Goal: Check status: Check status

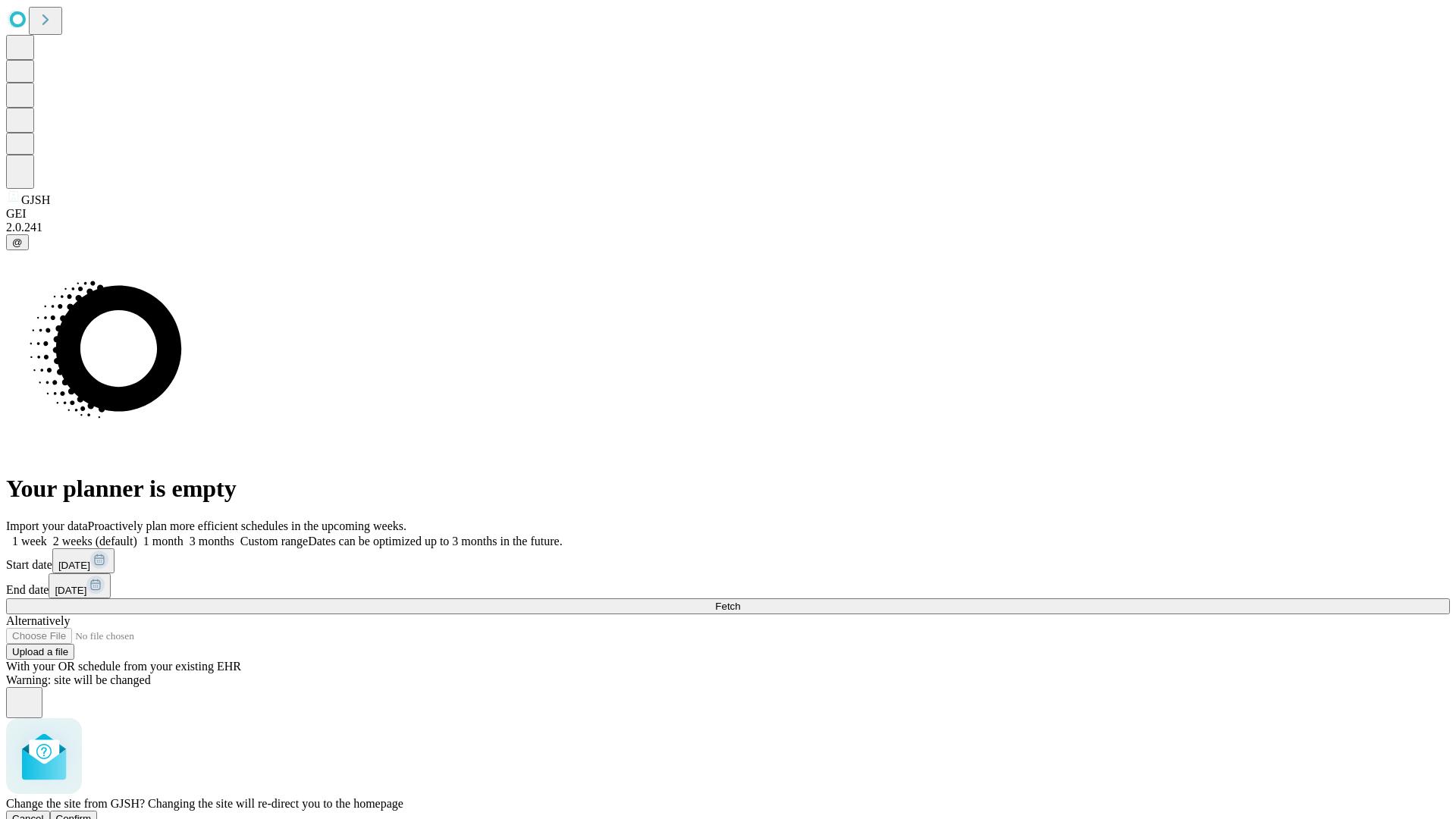
click at [92, 813] on span "Confirm" at bounding box center [73, 818] width 36 height 11
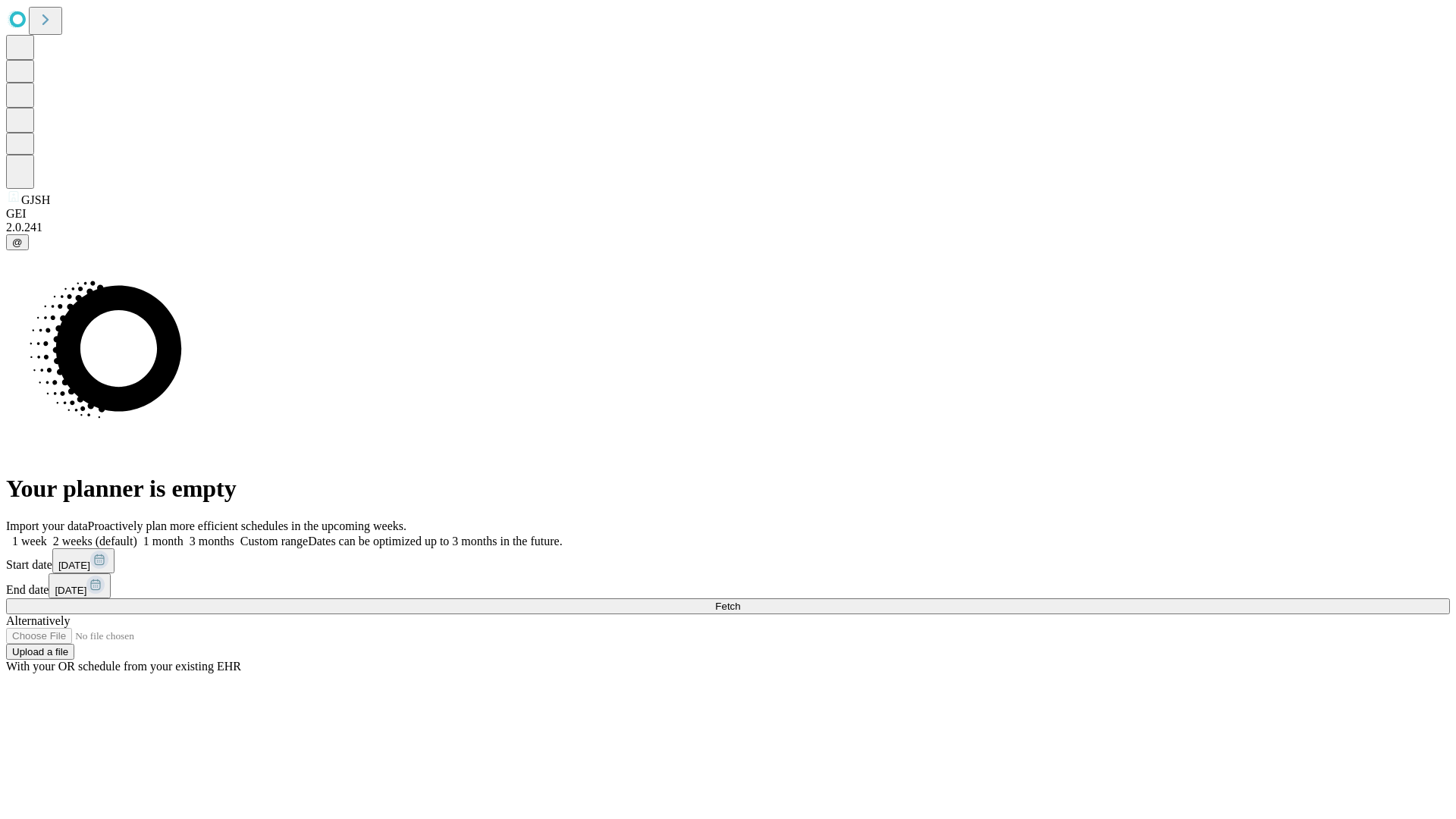
click at [138, 534] on label "2 weeks (default)" at bounding box center [92, 541] width 90 height 13
click at [740, 600] on span "Fetch" at bounding box center [727, 606] width 25 height 11
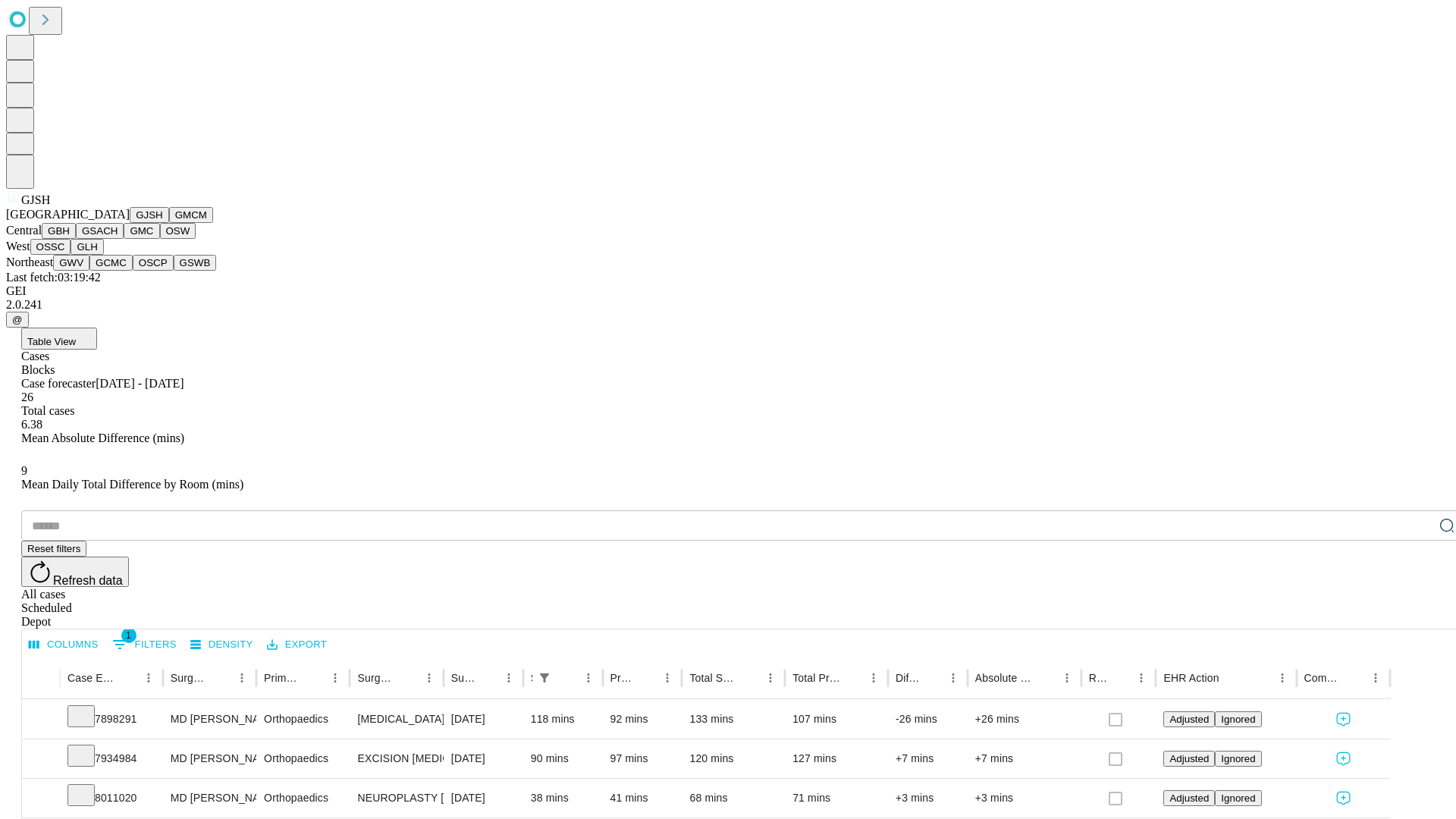
click at [169, 223] on button "GMCM" at bounding box center [191, 215] width 44 height 16
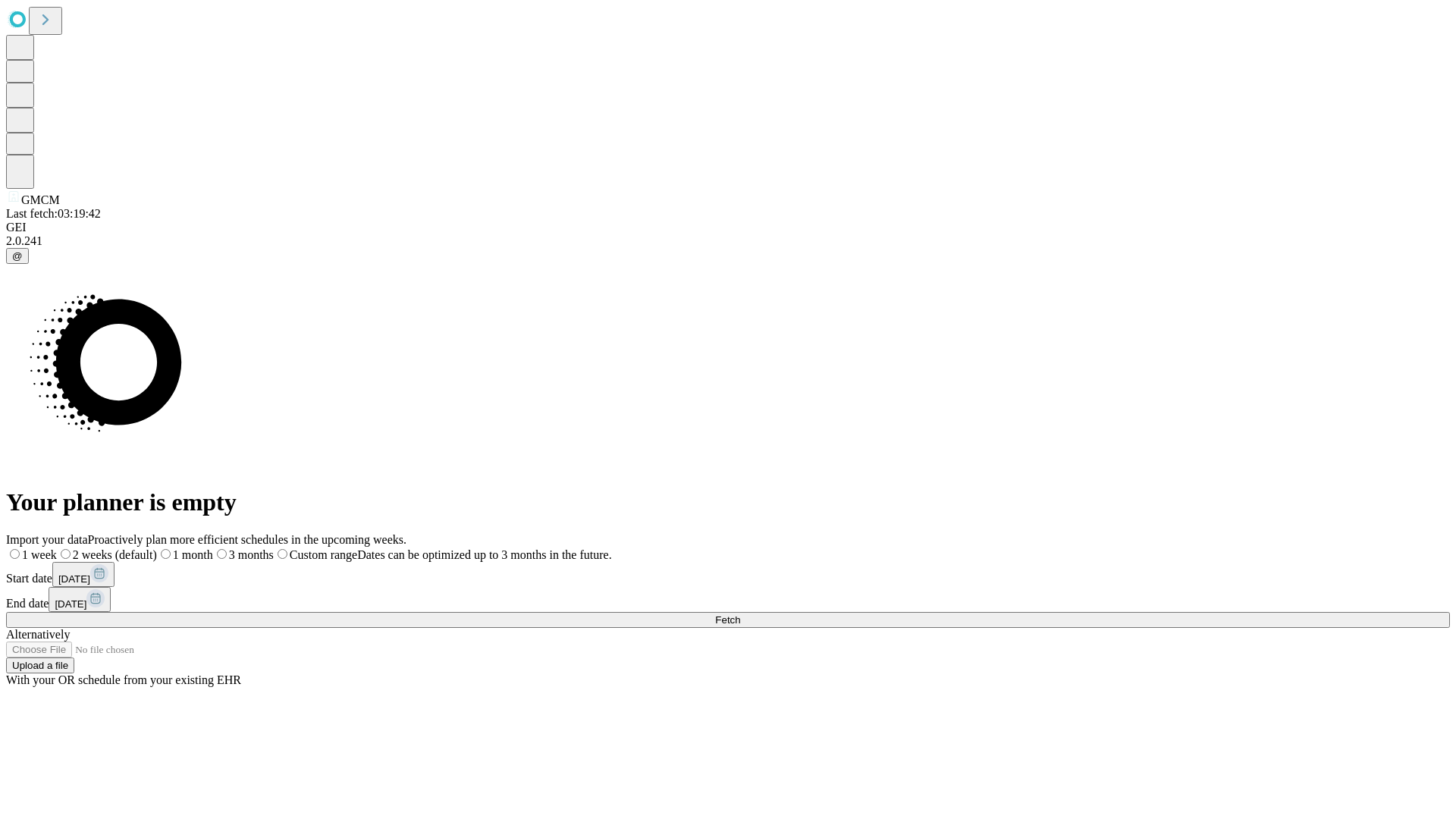
click at [157, 548] on label "2 weeks (default)" at bounding box center [106, 555] width 100 height 13
click at [740, 614] on span "Fetch" at bounding box center [727, 620] width 25 height 11
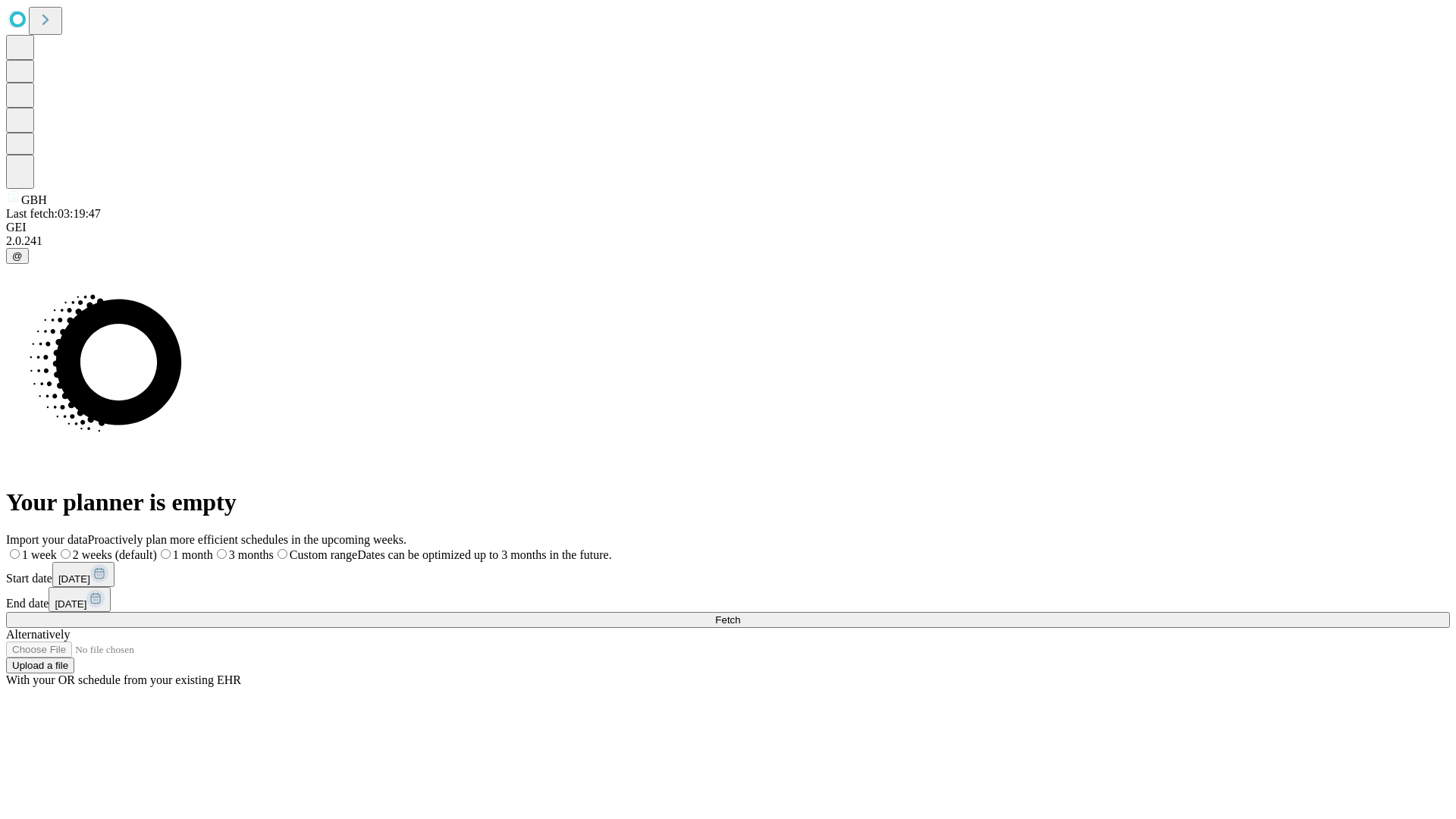
click at [157, 548] on label "2 weeks (default)" at bounding box center [106, 555] width 100 height 13
click at [740, 614] on span "Fetch" at bounding box center [727, 620] width 25 height 11
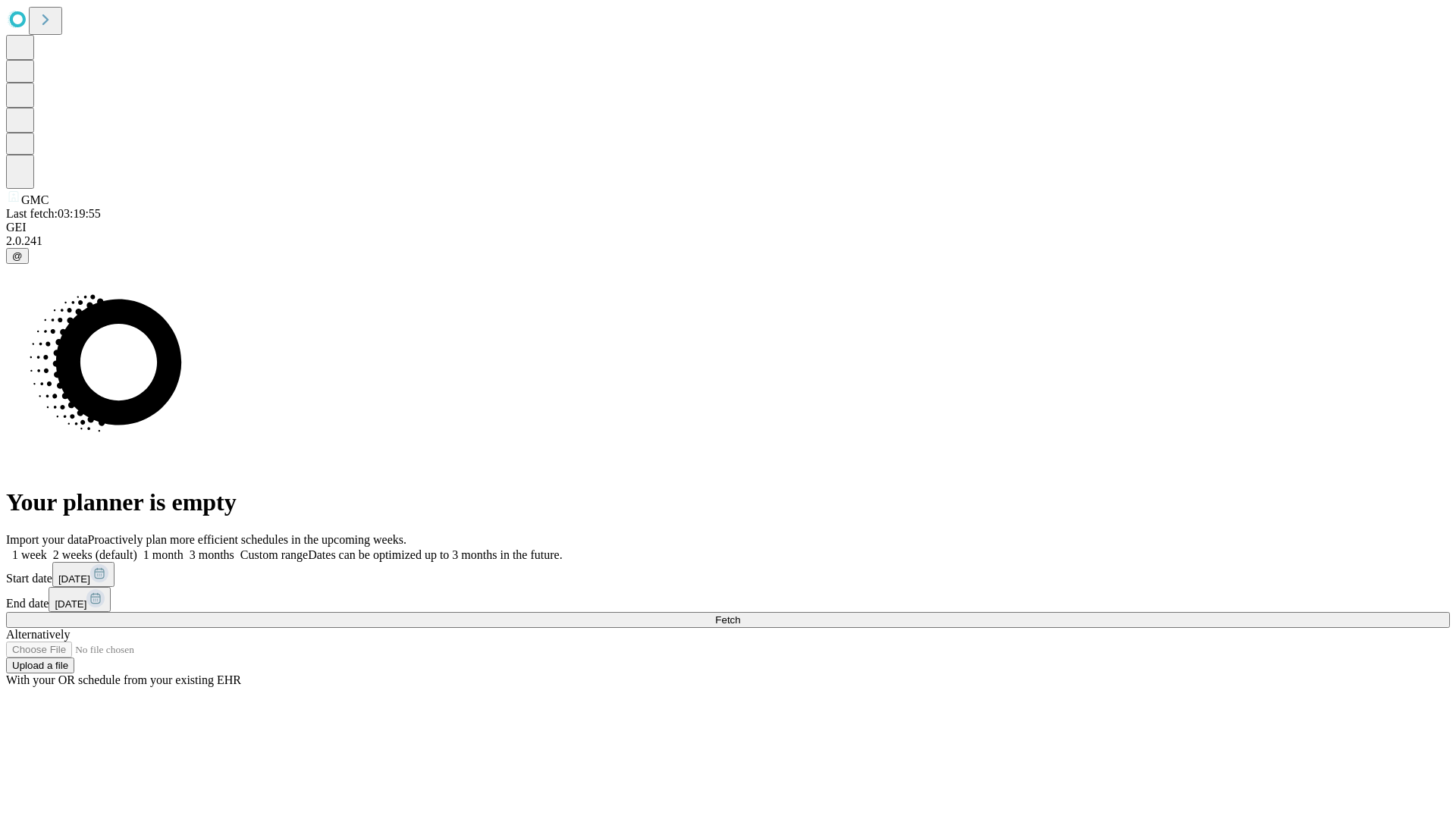
click at [138, 548] on label "2 weeks (default)" at bounding box center [92, 555] width 90 height 13
click at [740, 614] on span "Fetch" at bounding box center [727, 620] width 25 height 11
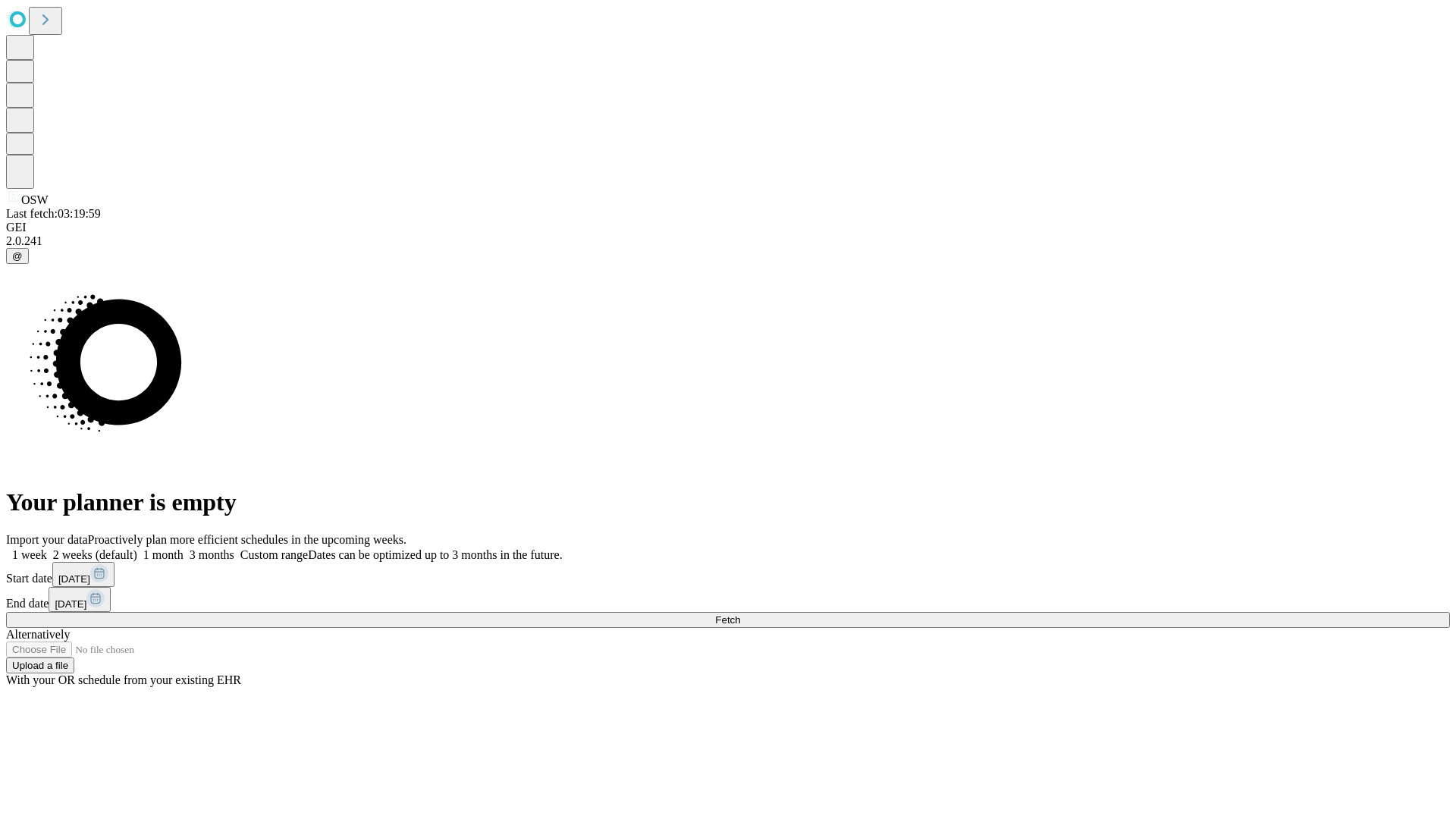
click at [740, 614] on span "Fetch" at bounding box center [727, 620] width 25 height 11
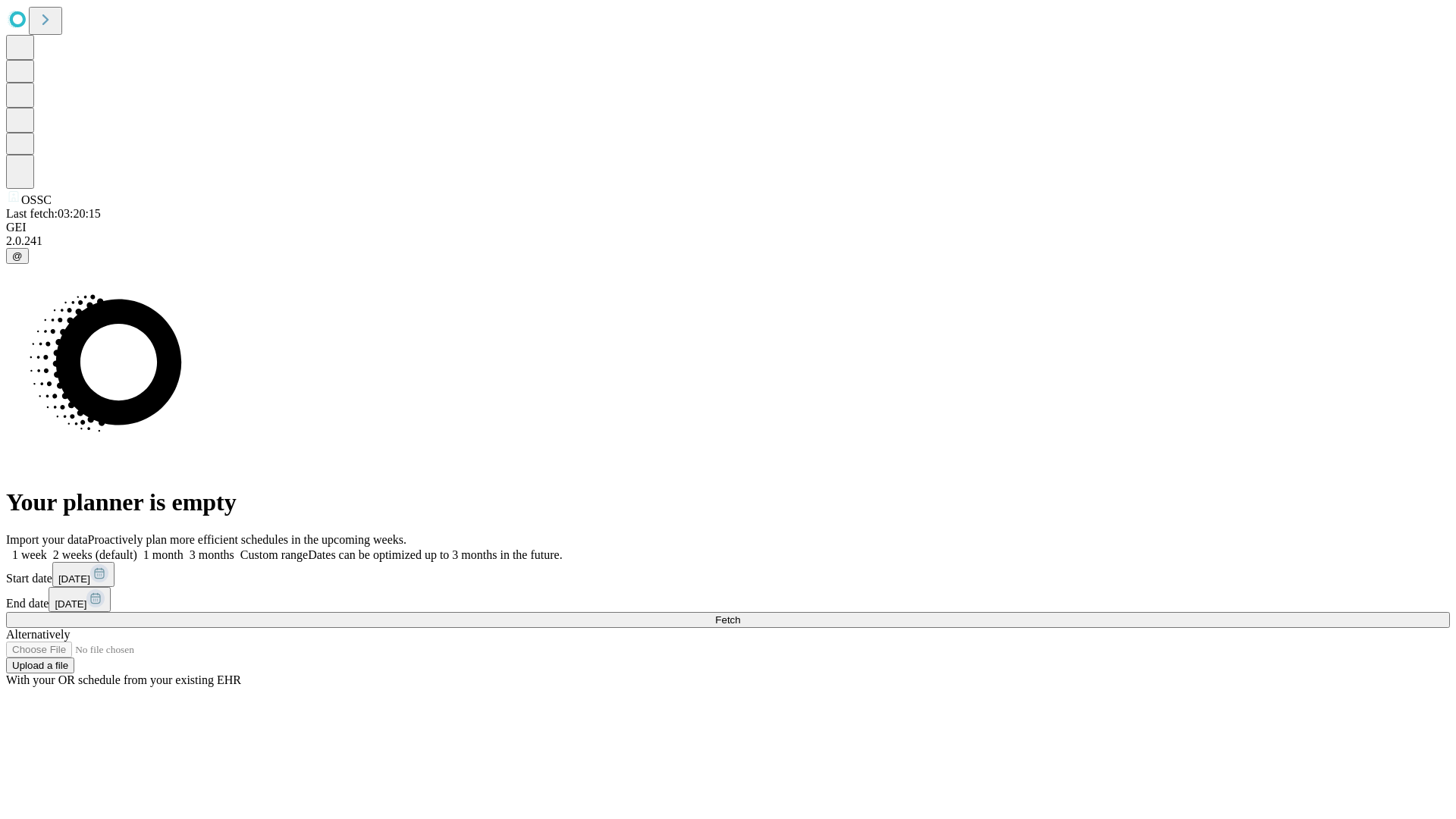
click at [138, 548] on label "2 weeks (default)" at bounding box center [92, 555] width 90 height 13
click at [740, 614] on span "Fetch" at bounding box center [727, 620] width 25 height 11
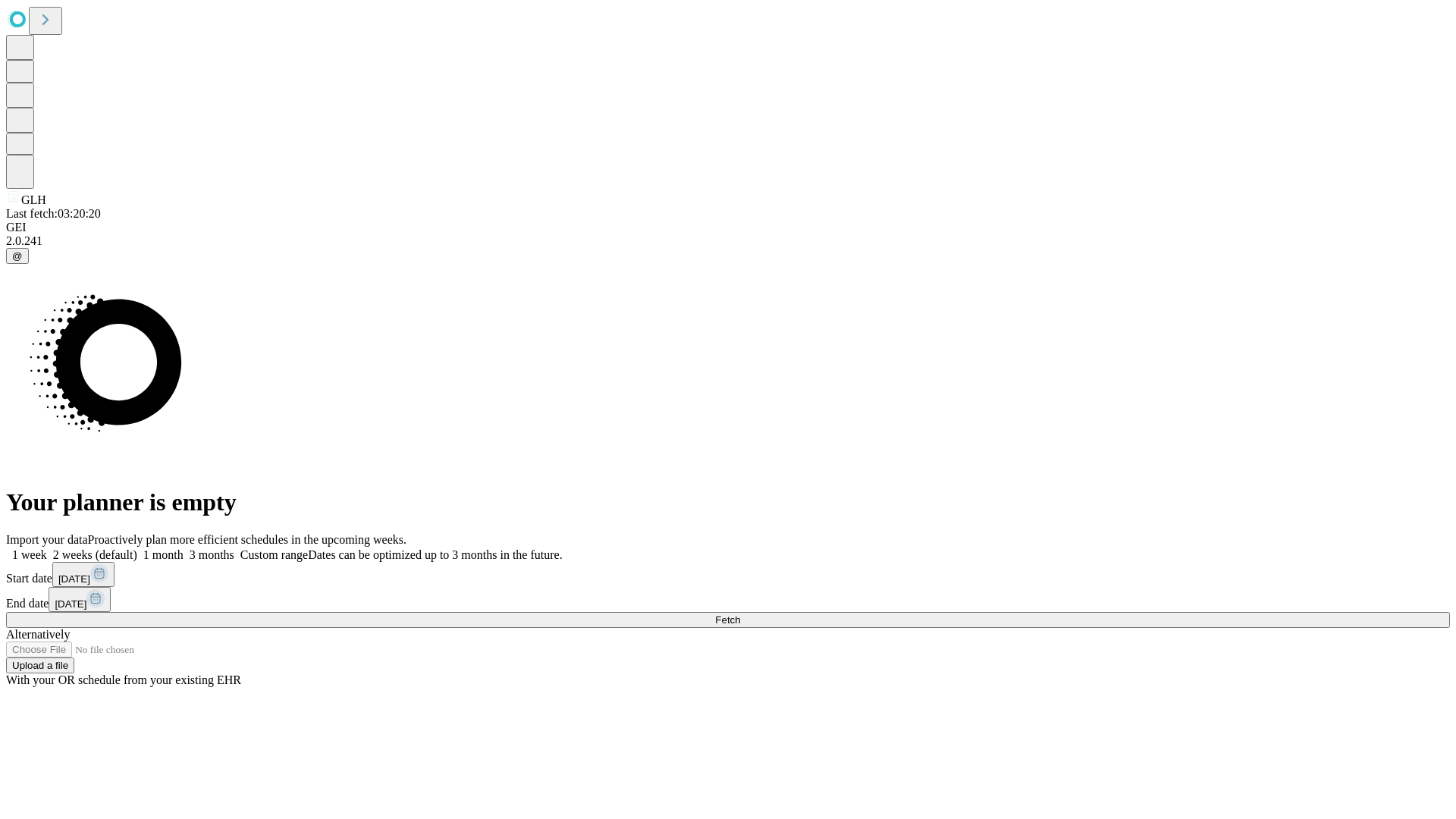
click at [138, 548] on label "2 weeks (default)" at bounding box center [92, 555] width 90 height 13
click at [740, 614] on span "Fetch" at bounding box center [727, 620] width 25 height 11
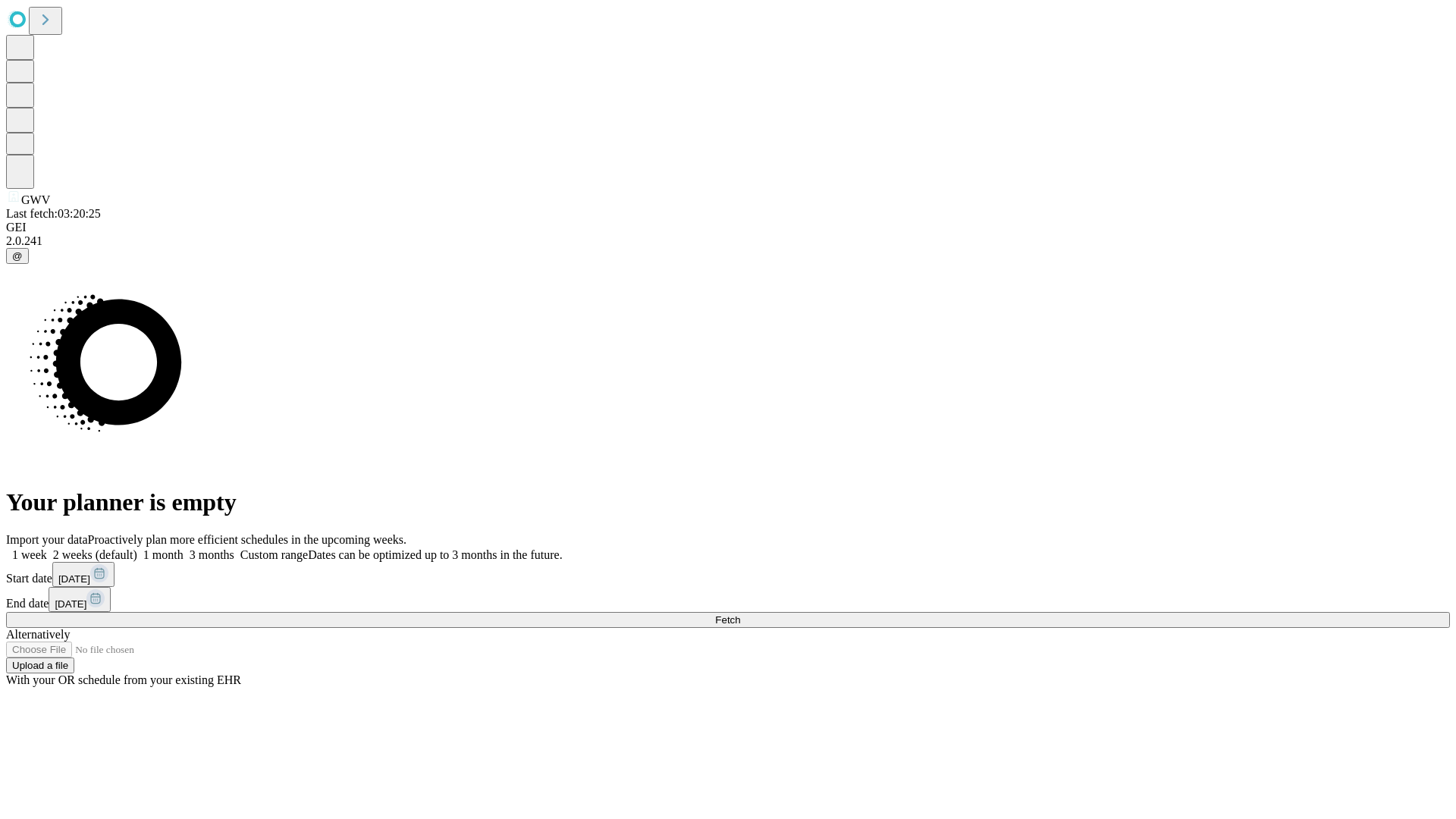
click at [138, 548] on label "2 weeks (default)" at bounding box center [92, 555] width 90 height 13
click at [740, 614] on span "Fetch" at bounding box center [727, 620] width 25 height 11
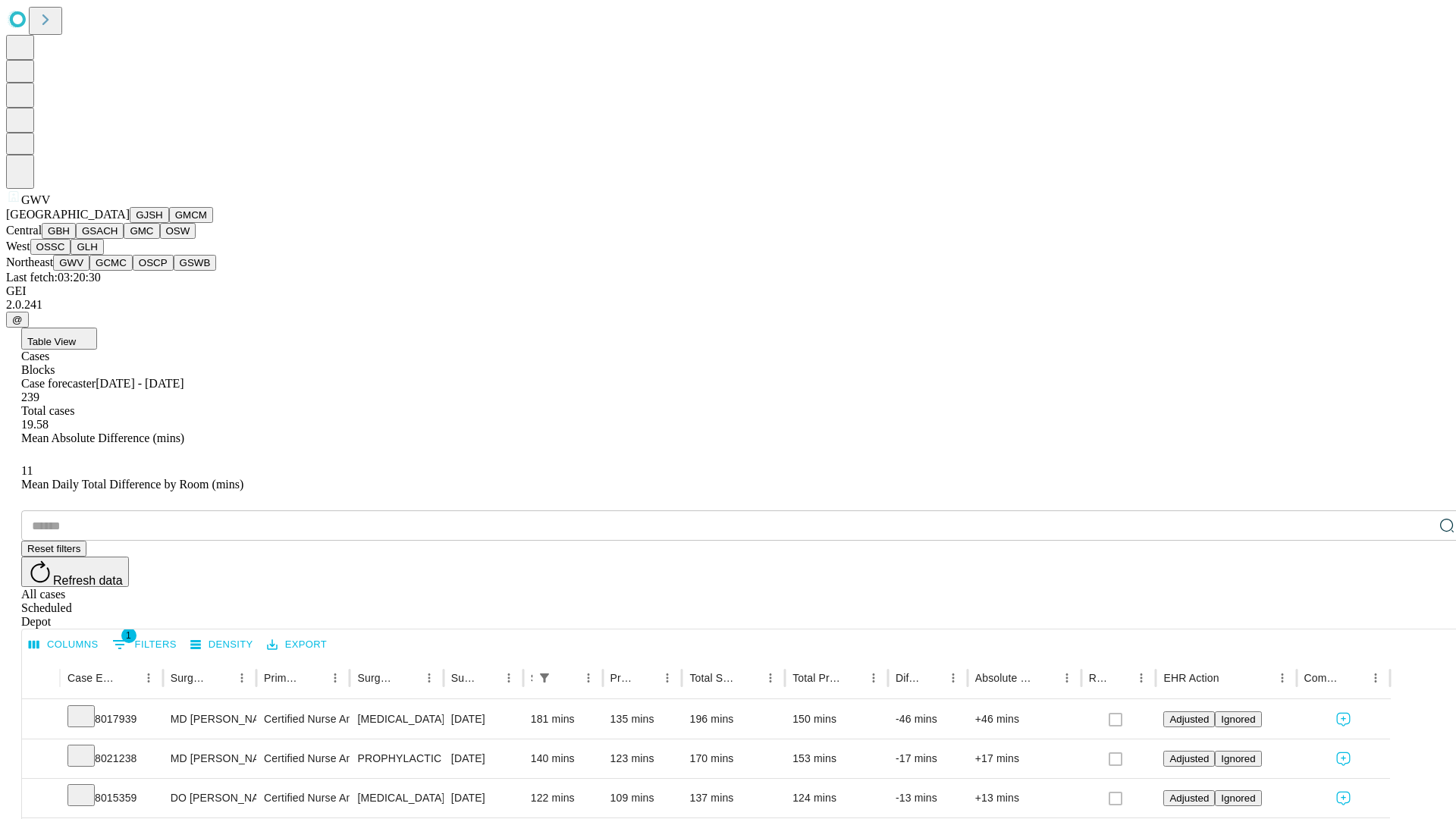
click at [118, 271] on button "GCMC" at bounding box center [110, 263] width 43 height 16
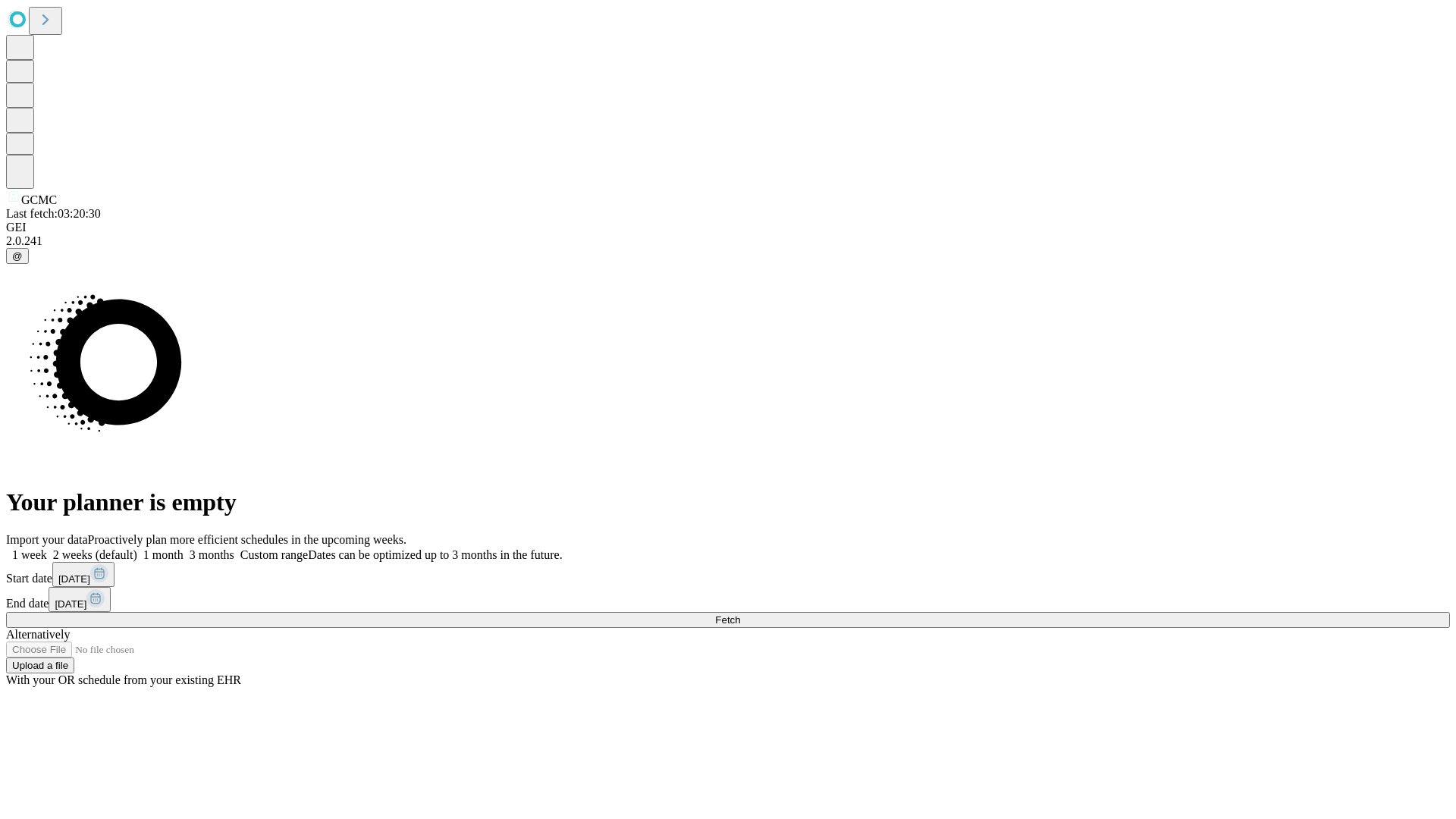
click at [740, 614] on span "Fetch" at bounding box center [727, 620] width 25 height 11
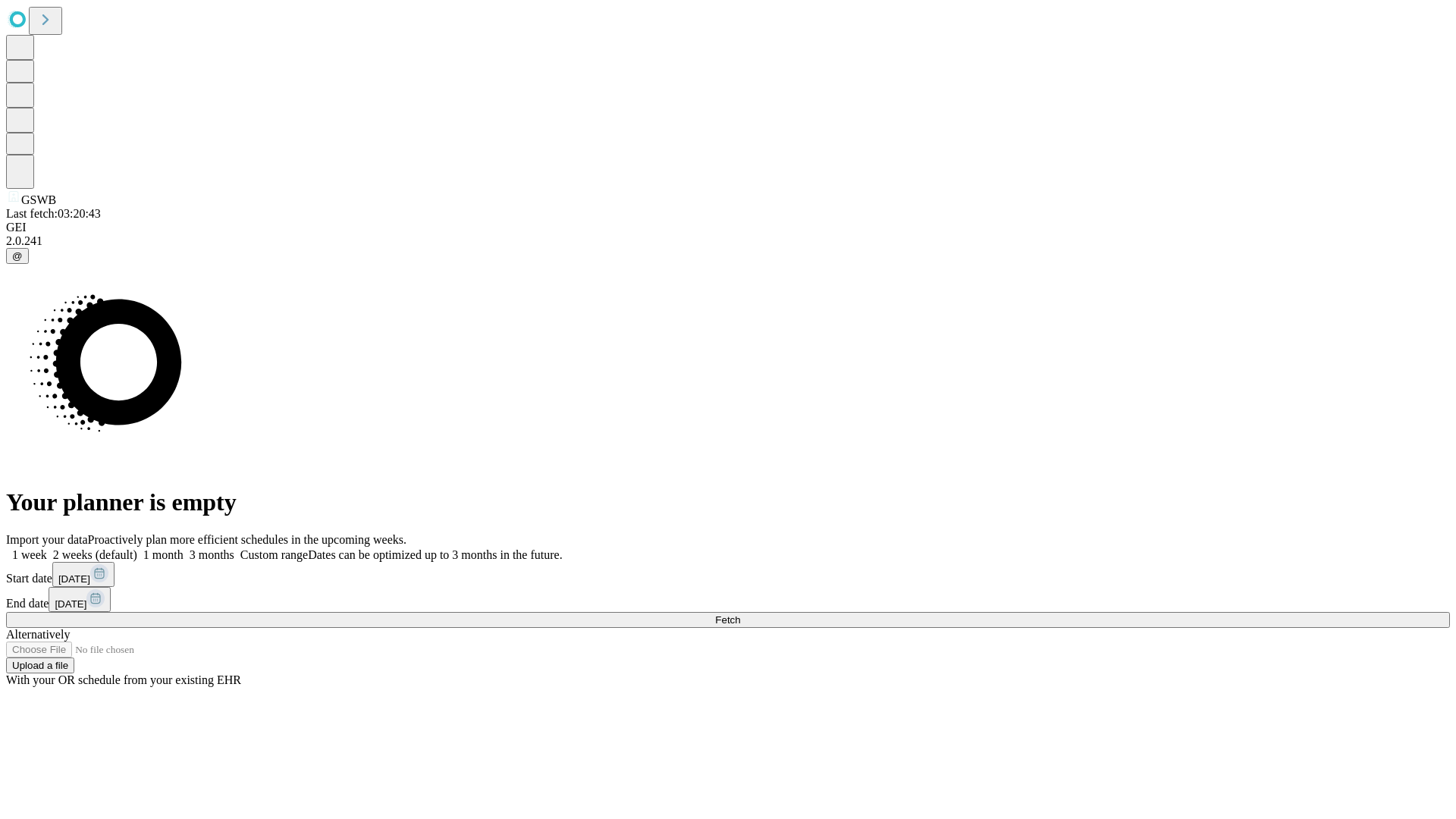
click at [138, 548] on label "2 weeks (default)" at bounding box center [92, 555] width 90 height 13
click at [740, 614] on span "Fetch" at bounding box center [727, 620] width 25 height 11
